Goal: Task Accomplishment & Management: Complete application form

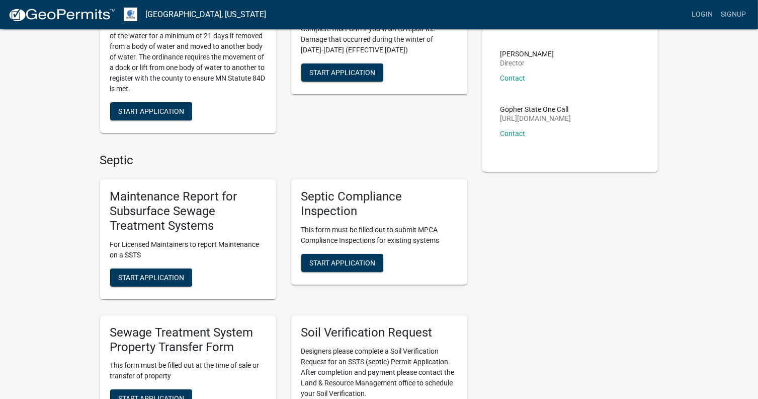
scroll to position [169, 0]
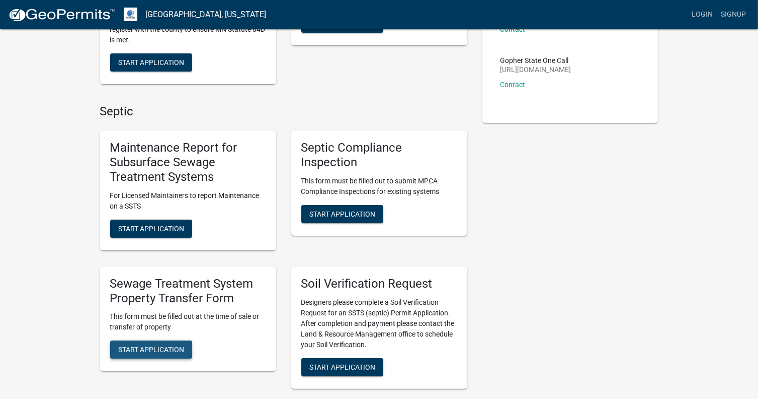
click at [151, 344] on button "Start Application" at bounding box center [151, 349] width 82 height 18
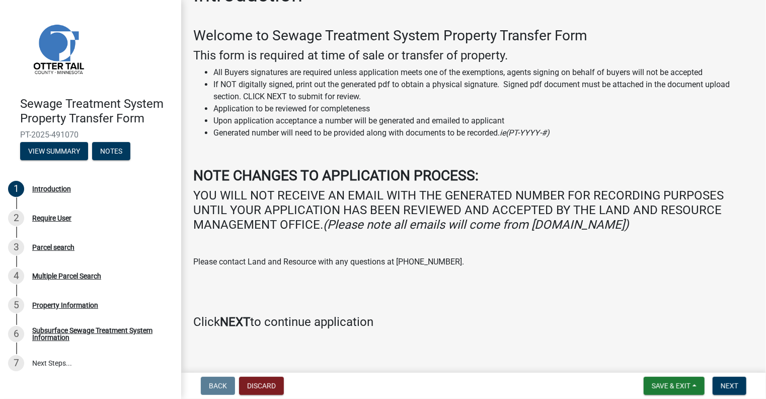
scroll to position [37, 0]
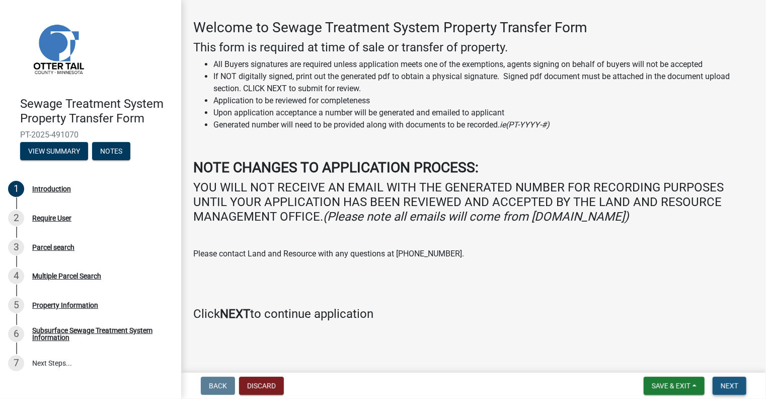
click at [727, 384] on span "Next" at bounding box center [730, 385] width 18 height 8
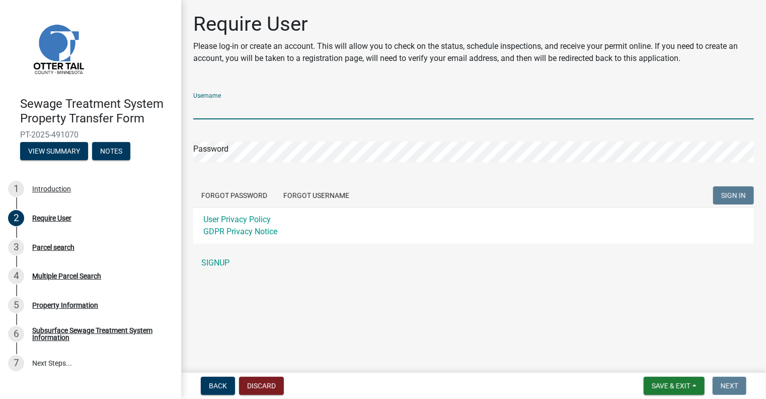
click at [217, 106] on input "Username" at bounding box center [473, 109] width 561 height 21
type input "dleptuck"
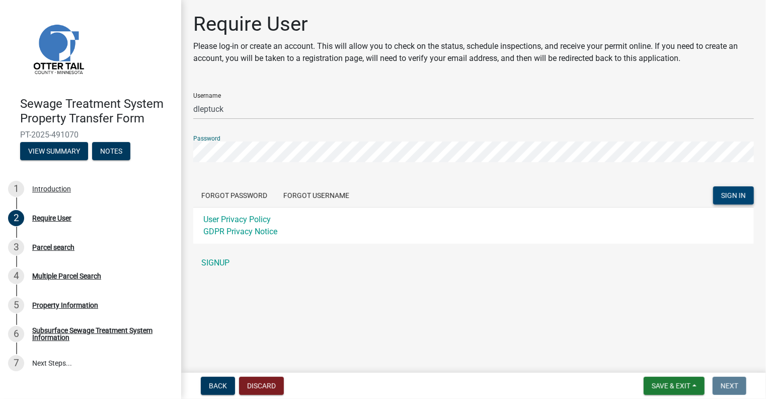
click at [739, 195] on span "SIGN IN" at bounding box center [733, 195] width 25 height 8
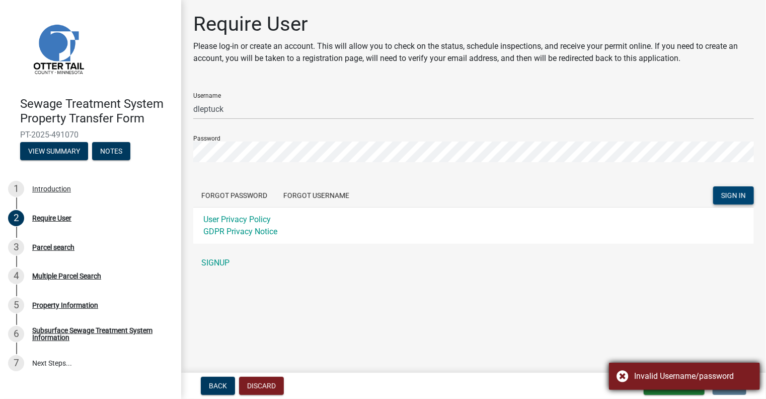
drag, startPoint x: 646, startPoint y: 373, endPoint x: 640, endPoint y: 372, distance: 6.2
click at [646, 373] on div "Invalid Username/password" at bounding box center [693, 376] width 118 height 12
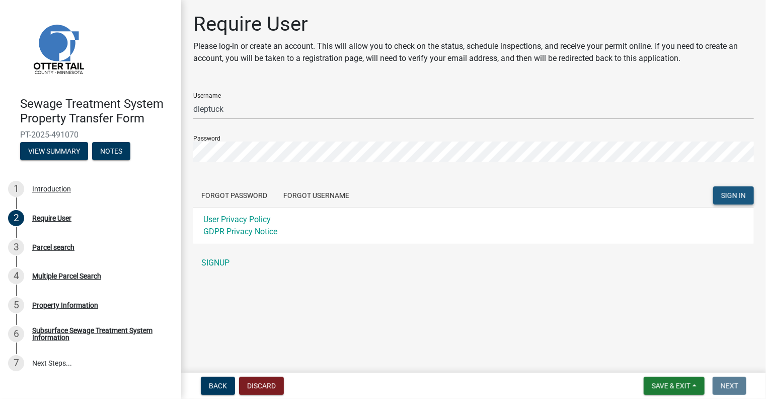
click at [720, 194] on button "SIGN IN" at bounding box center [733, 195] width 41 height 18
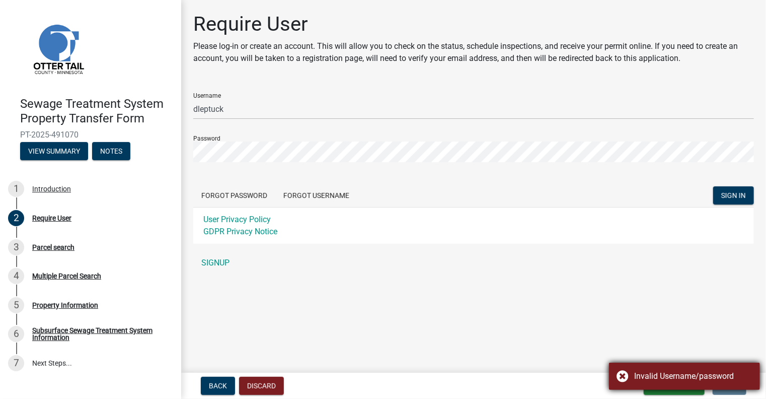
click at [667, 383] on div "Invalid Username/password" at bounding box center [684, 375] width 151 height 27
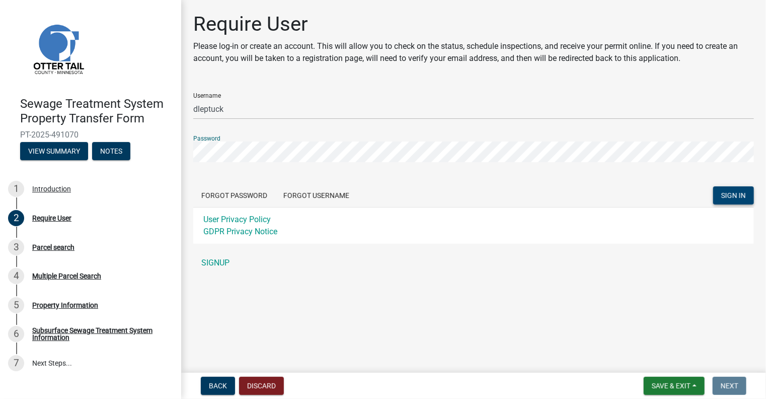
click at [727, 191] on span "SIGN IN" at bounding box center [733, 195] width 25 height 8
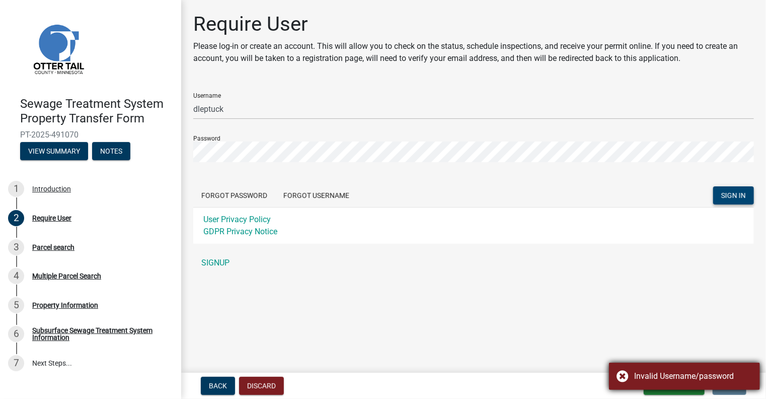
click at [680, 378] on div "Invalid Username/password" at bounding box center [693, 376] width 118 height 12
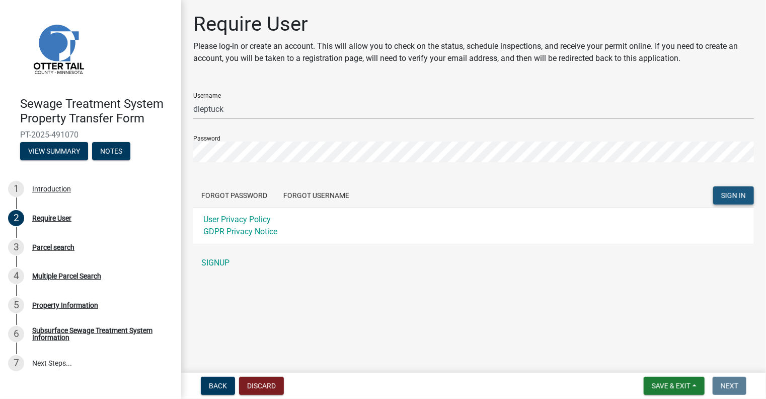
click at [728, 192] on span "SIGN IN" at bounding box center [733, 195] width 25 height 8
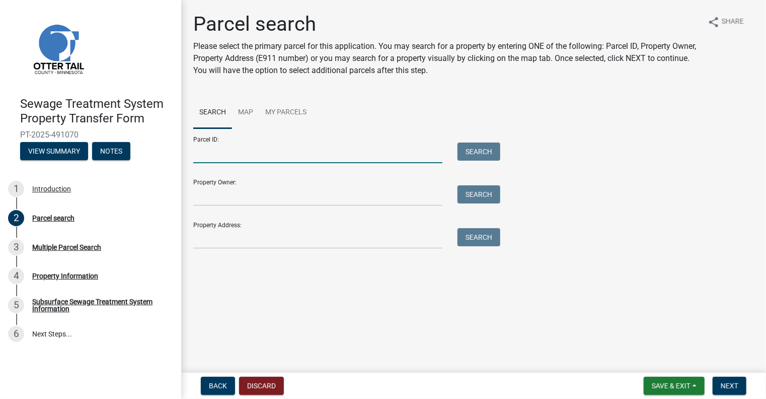
click at [202, 153] on input "Parcel ID:" at bounding box center [317, 152] width 249 height 21
type input "46000260089000"
click at [468, 155] on button "Search" at bounding box center [478, 151] width 43 height 18
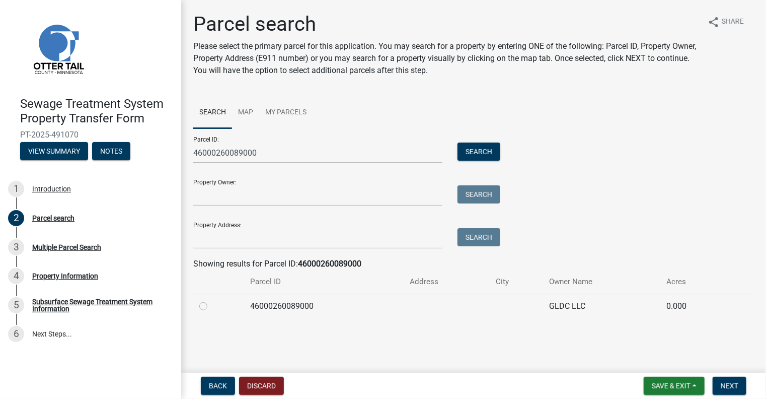
click at [211, 300] on label at bounding box center [211, 300] width 0 height 0
click at [211, 305] on input "radio" at bounding box center [214, 303] width 7 height 7
radio input "true"
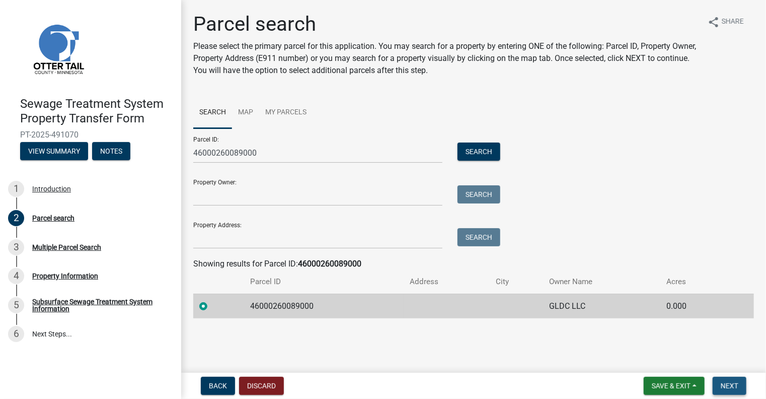
click at [728, 386] on span "Next" at bounding box center [730, 385] width 18 height 8
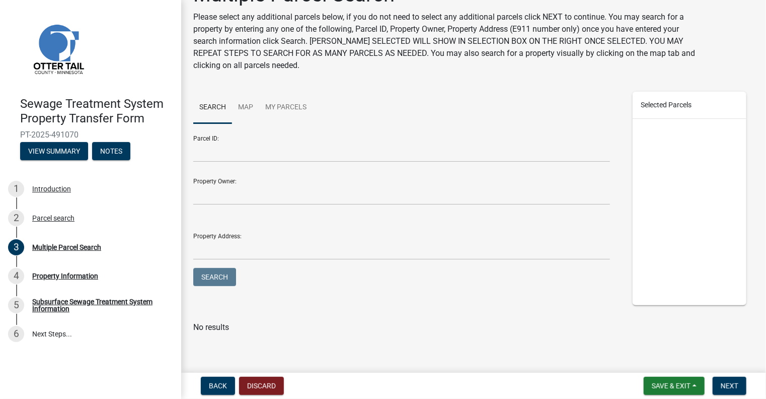
scroll to position [33, 0]
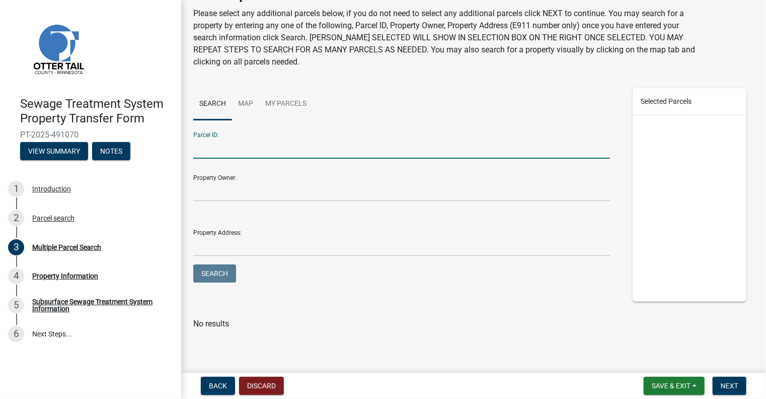
click at [204, 150] on input "Parcel ID:" at bounding box center [401, 148] width 417 height 21
click at [730, 382] on span "Next" at bounding box center [730, 385] width 18 height 8
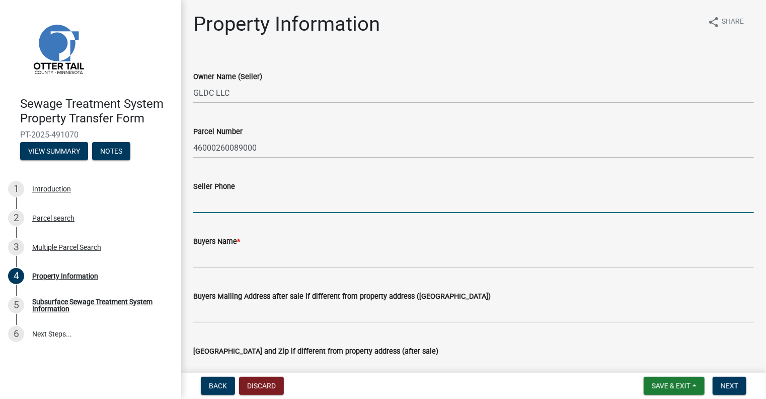
click at [208, 202] on input "Seller Phone" at bounding box center [473, 202] width 561 height 21
click at [203, 260] on input "Buyers Name *" at bounding box center [473, 257] width 561 height 21
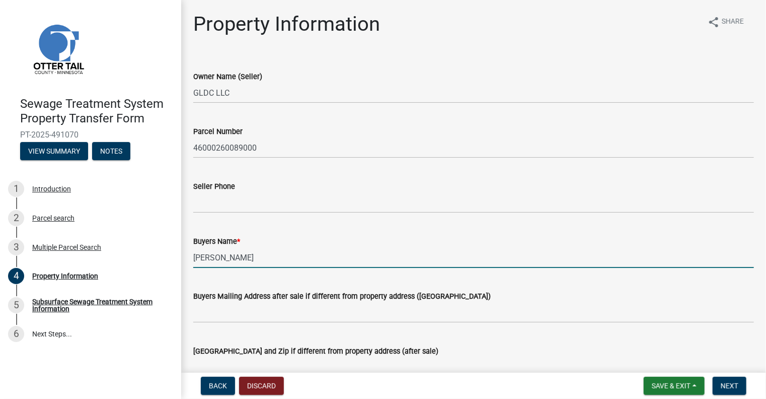
scroll to position [29, 0]
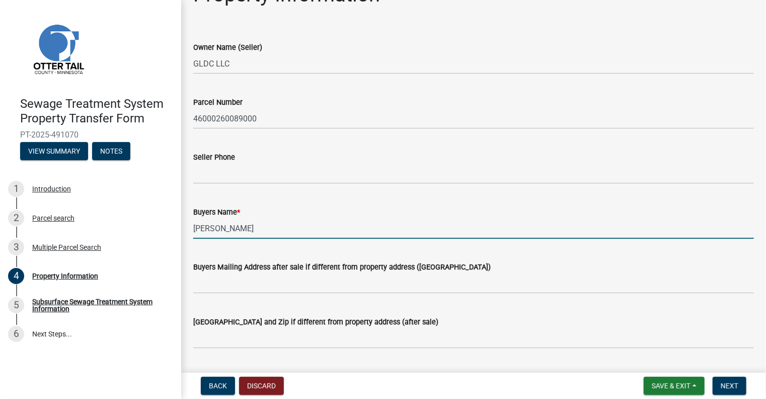
type input "[PERSON_NAME]"
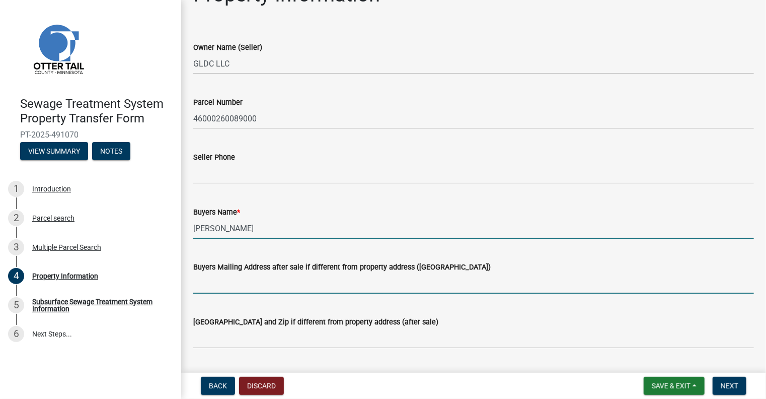
click at [201, 283] on input "Buyers Mailing Address after sale if different from property address ([GEOGRAPH…" at bounding box center [473, 283] width 561 height 21
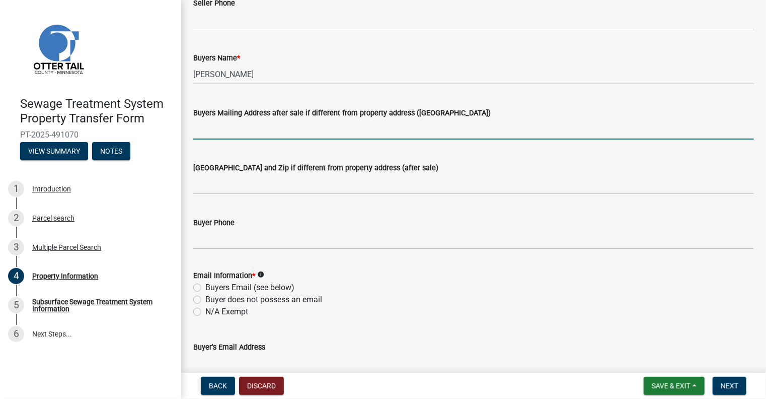
scroll to position [213, 0]
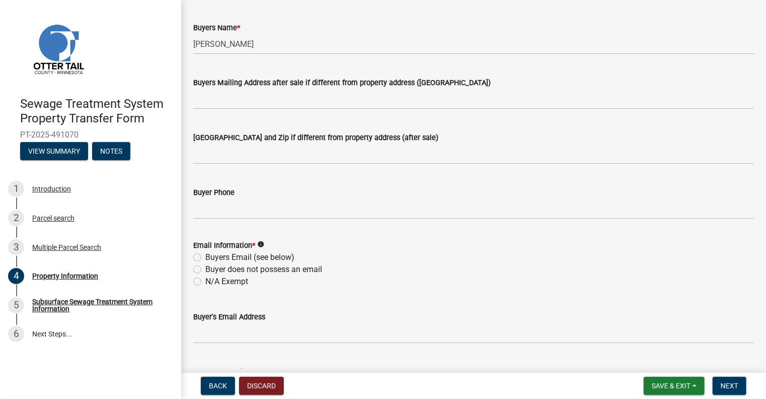
click at [205, 259] on label "Buyers Email (see below)" at bounding box center [249, 257] width 89 height 12
click at [205, 258] on input "Buyers Email (see below)" at bounding box center [208, 254] width 7 height 7
radio input "true"
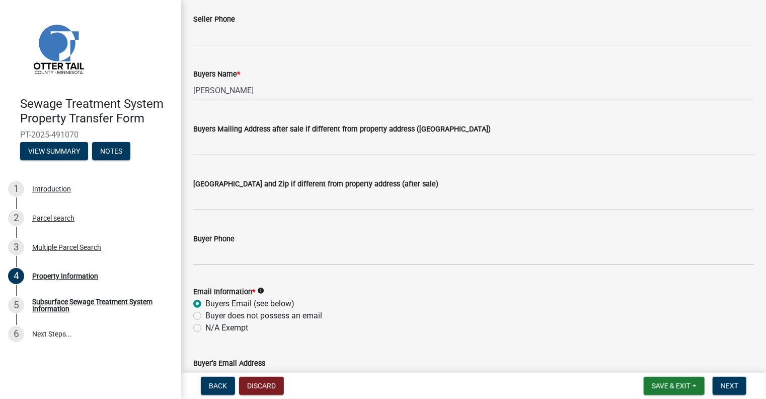
scroll to position [163, 0]
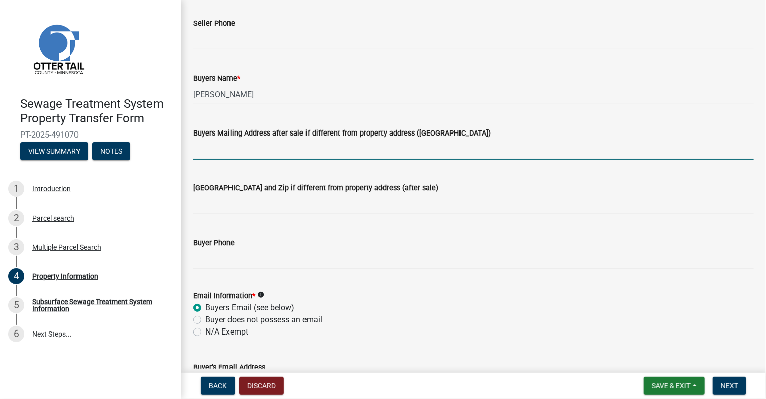
click at [199, 146] on input "Buyers Mailing Address after sale if different from property address ([GEOGRAPH…" at bounding box center [473, 149] width 561 height 21
type input "[STREET_ADDRESS][PERSON_NAME]"
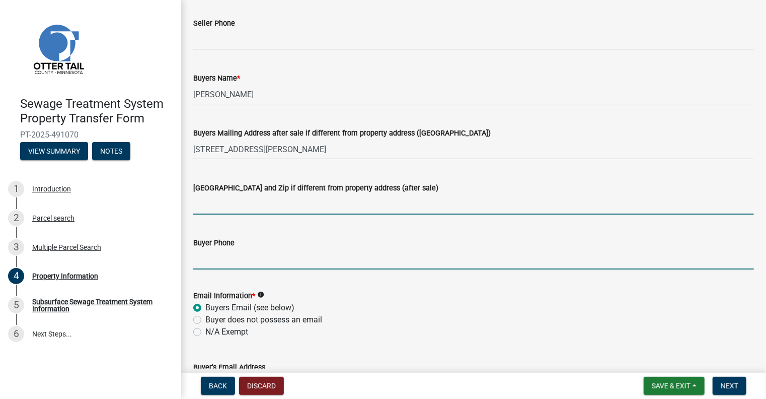
click at [198, 255] on input "Buyer Phone" at bounding box center [473, 259] width 561 height 21
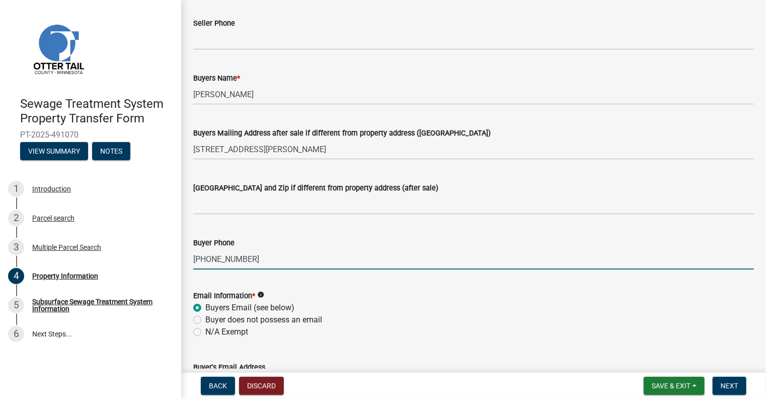
type input "[PHONE_NUMBER]"
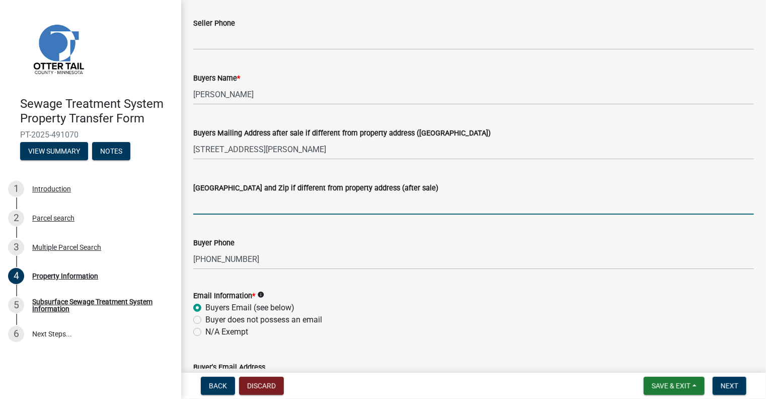
click at [202, 205] on input "[GEOGRAPHIC_DATA] and Zip if different from property address (after sale)" at bounding box center [473, 204] width 561 height 21
type input "[GEOGRAPHIC_DATA], MN 55416"
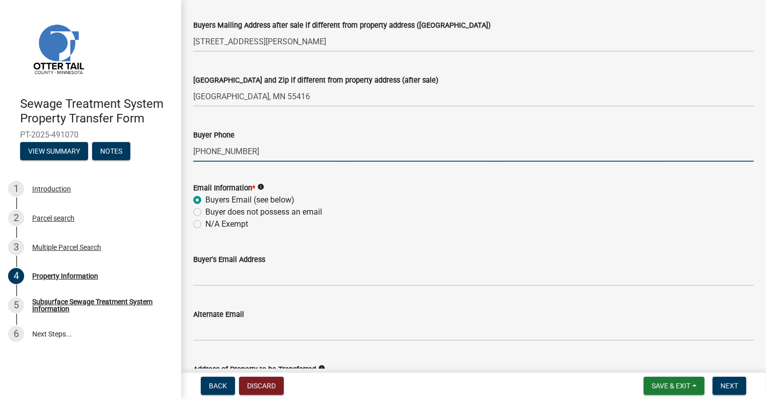
scroll to position [290, 0]
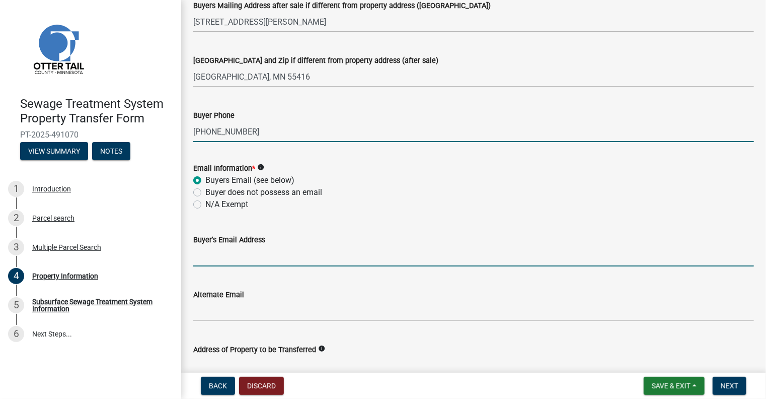
click at [205, 256] on input "Buyer's Email Address" at bounding box center [473, 256] width 561 height 21
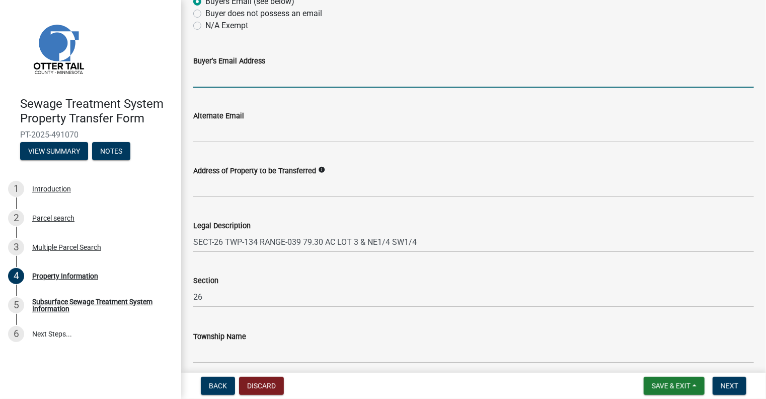
scroll to position [511, 0]
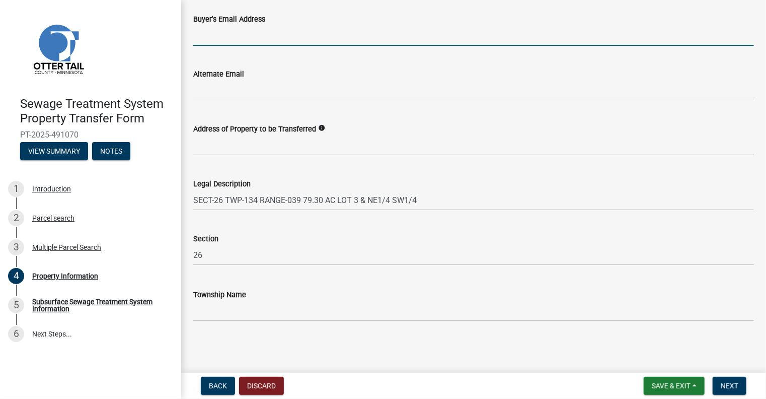
click at [373, 352] on main "Property Information share Share Owner Name (Seller) GLDC LLC Parcel Number 460…" at bounding box center [473, 184] width 585 height 368
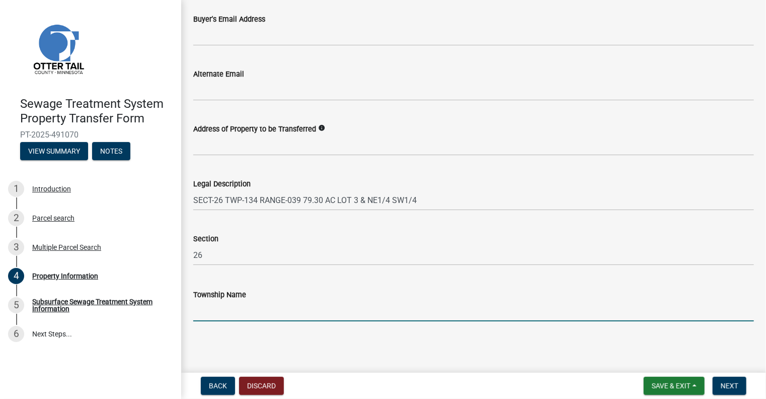
click at [240, 309] on input "Township Name" at bounding box center [473, 310] width 561 height 21
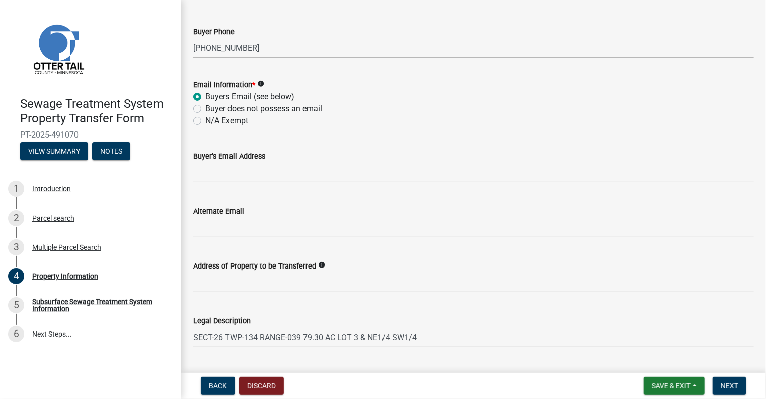
scroll to position [344, 0]
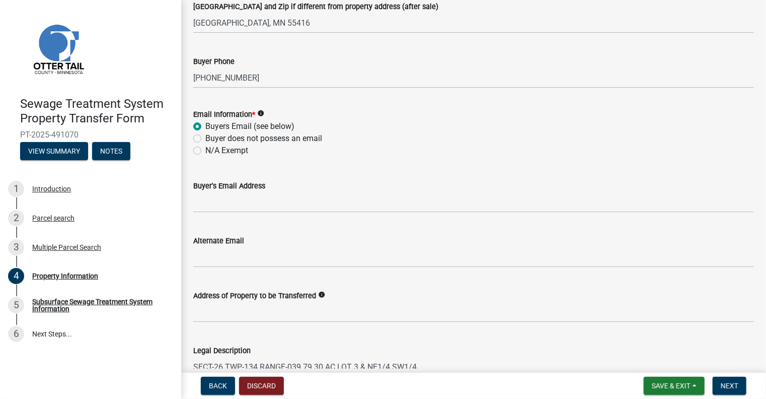
type input "[GEOGRAPHIC_DATA]"
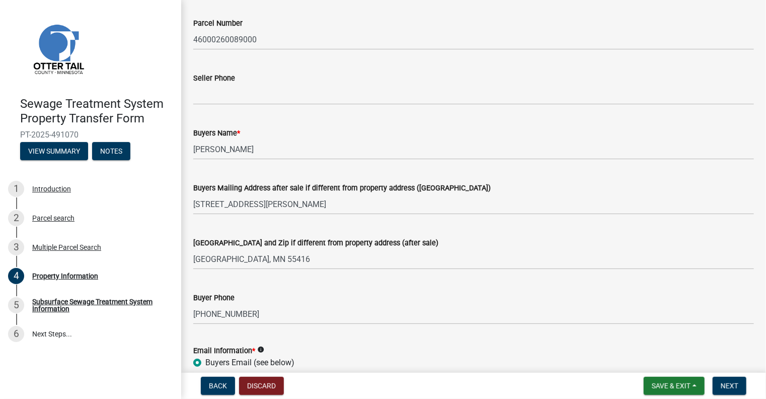
scroll to position [69, 0]
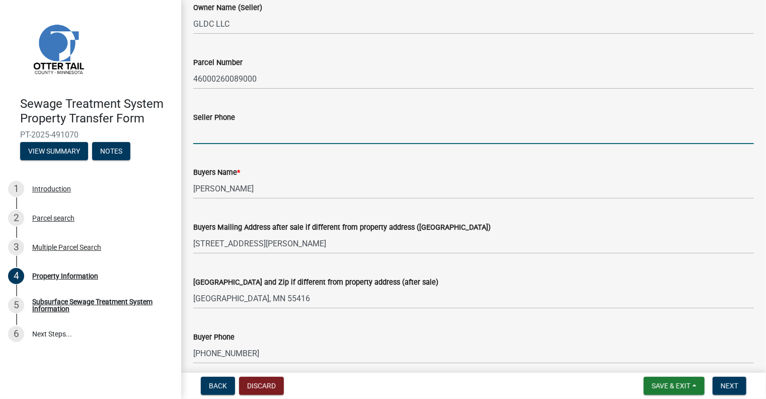
click at [196, 137] on input "Seller Phone" at bounding box center [473, 133] width 561 height 21
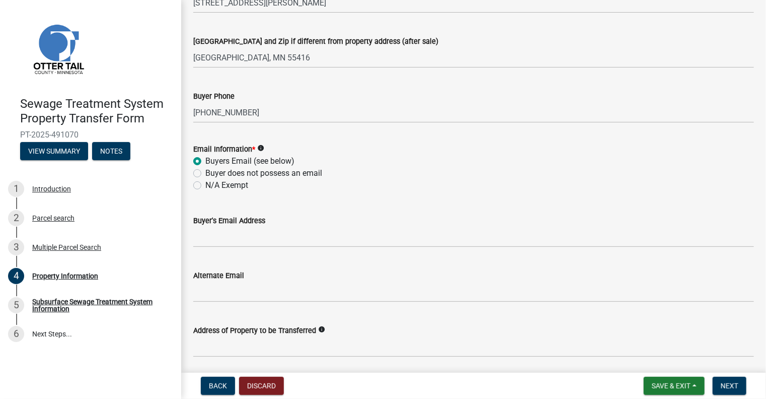
scroll to position [350, 0]
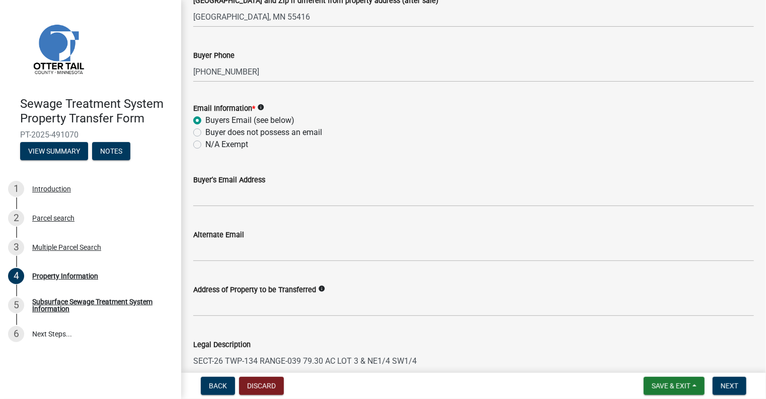
type input "[PHONE_NUMBER]"
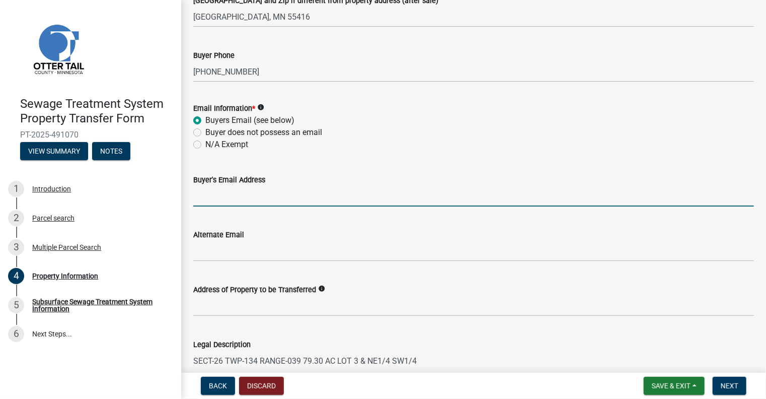
click at [210, 198] on input "Buyer's Email Address" at bounding box center [473, 196] width 561 height 21
paste input "[EMAIL_ADDRESS][DOMAIN_NAME]"
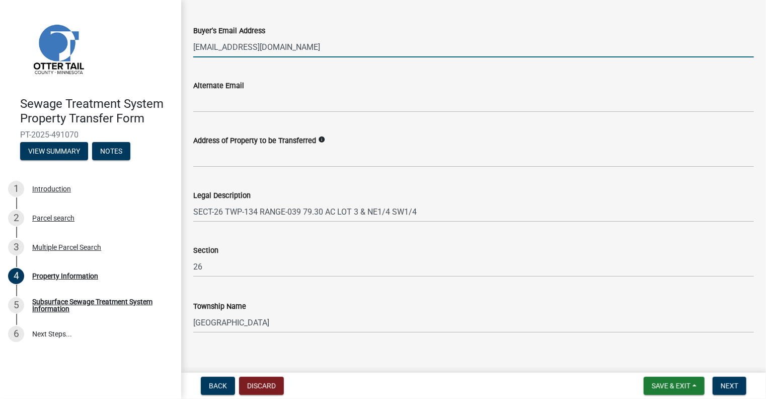
scroll to position [511, 0]
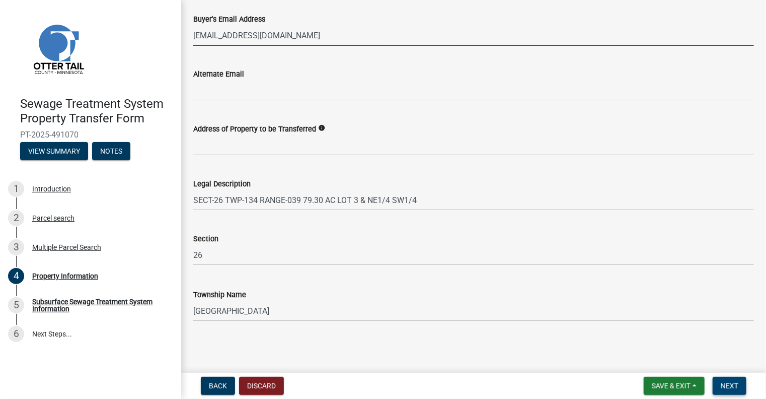
type input "[EMAIL_ADDRESS][DOMAIN_NAME]"
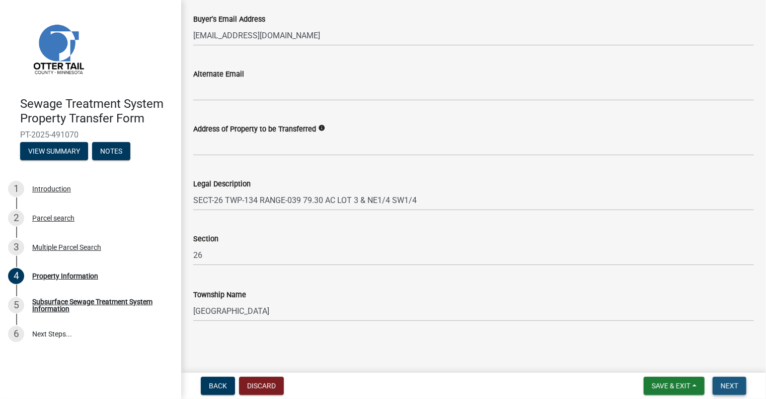
click at [723, 378] on button "Next" at bounding box center [729, 385] width 34 height 18
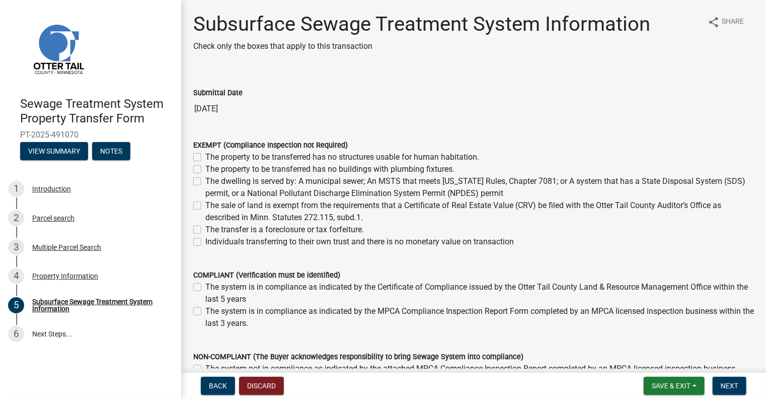
click at [206, 158] on label "The property to be transferred has no structures usable for human habitation." at bounding box center [342, 157] width 274 height 12
click at [206, 157] on input "The property to be transferred has no structures usable for human habitation." at bounding box center [208, 154] width 7 height 7
checkbox input "true"
checkbox input "false"
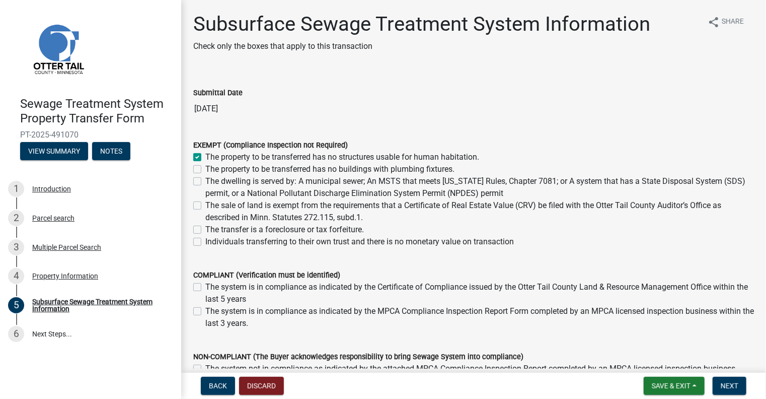
checkbox input "false"
click at [205, 169] on label "The property to be transferred has no buildings with plumbing fixtures." at bounding box center [329, 169] width 249 height 12
click at [205, 169] on input "The property to be transferred has no buildings with plumbing fixtures." at bounding box center [208, 166] width 7 height 7
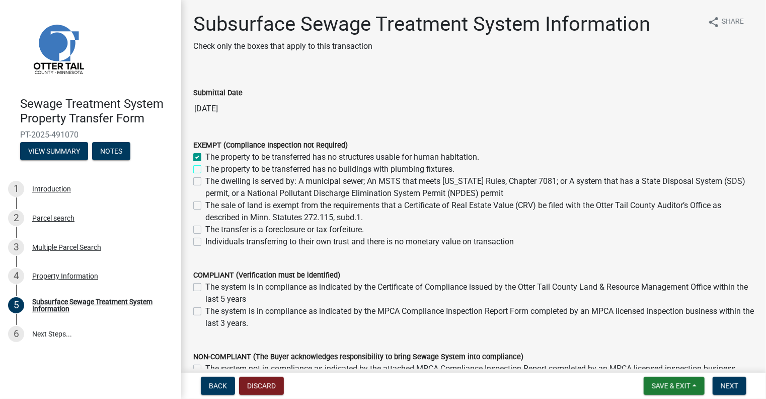
checkbox input "true"
checkbox input "false"
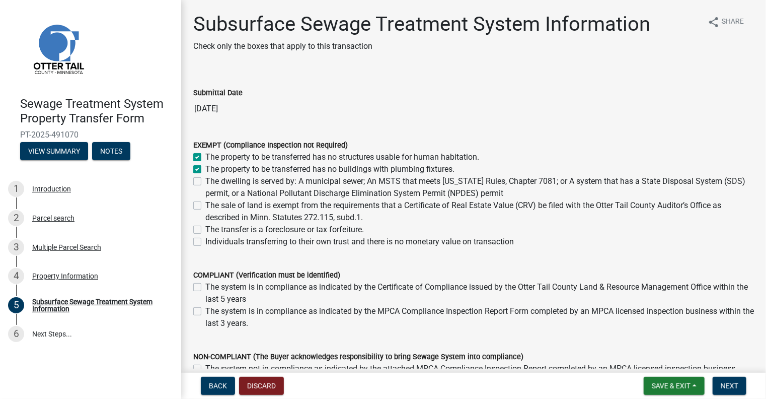
checkbox input "false"
click at [205, 204] on label "The sale of land is exempt from the requirements that a Certificate of Real Est…" at bounding box center [479, 211] width 548 height 24
click at [205, 204] on input "The sale of land is exempt from the requirements that a Certificate of Real Est…" at bounding box center [208, 202] width 7 height 7
checkbox input "true"
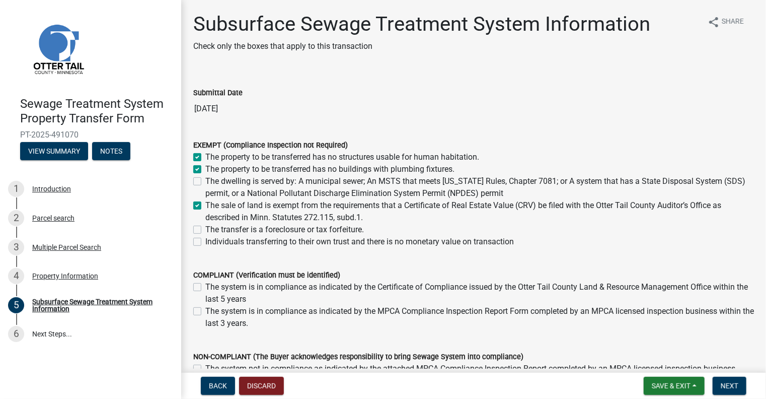
checkbox input "true"
checkbox input "false"
checkbox input "true"
checkbox input "false"
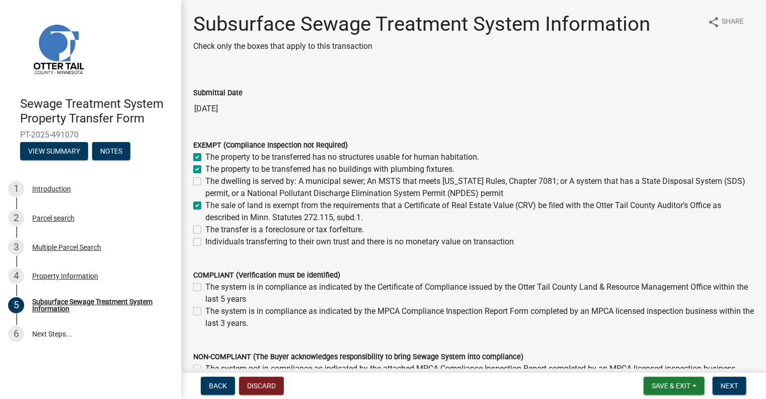
checkbox input "false"
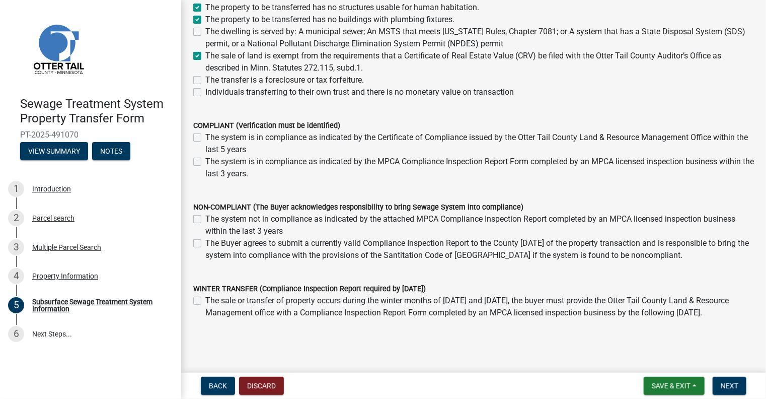
scroll to position [192, 0]
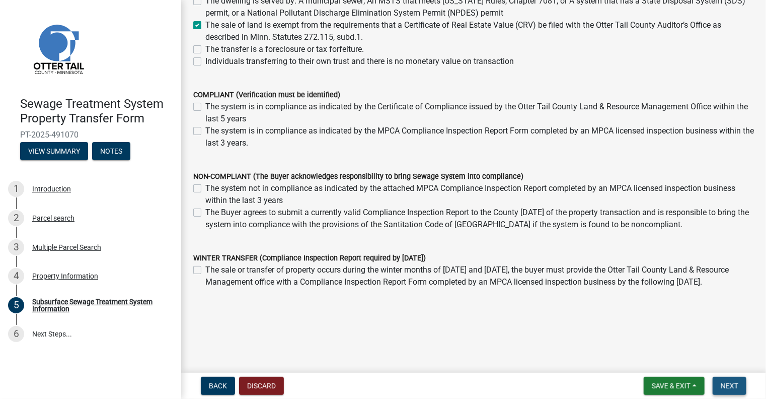
click at [735, 388] on span "Next" at bounding box center [730, 385] width 18 height 8
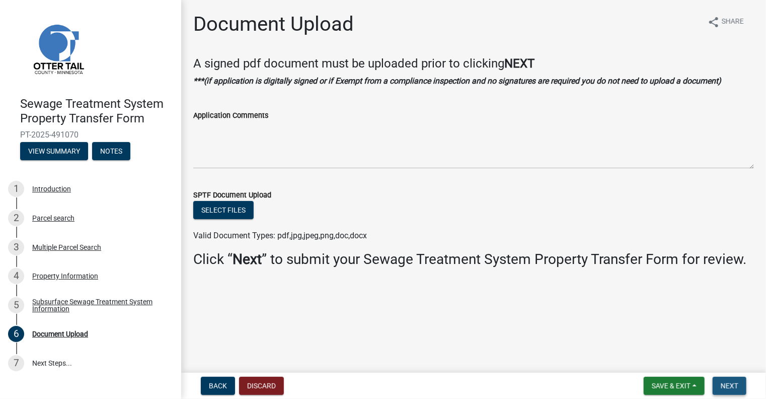
click at [741, 386] on button "Next" at bounding box center [729, 385] width 34 height 18
